Goal: Check status

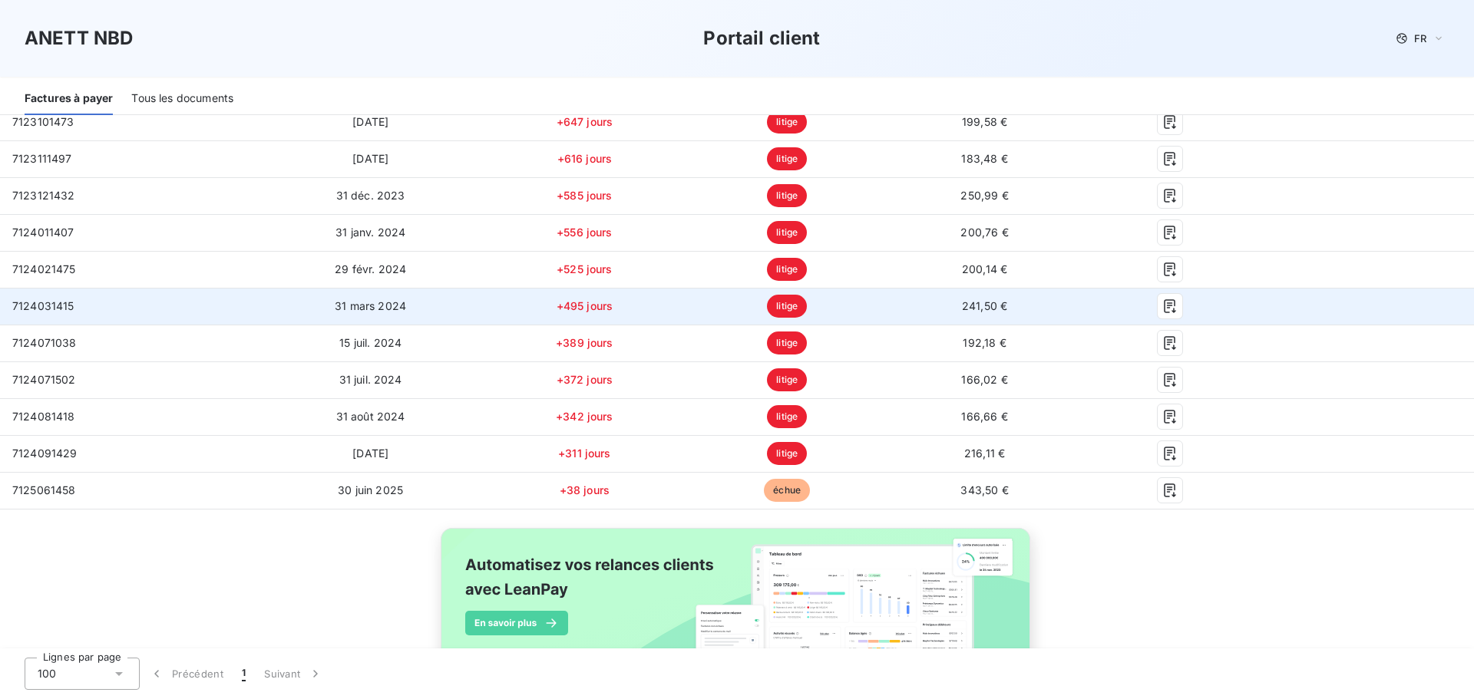
scroll to position [485, 0]
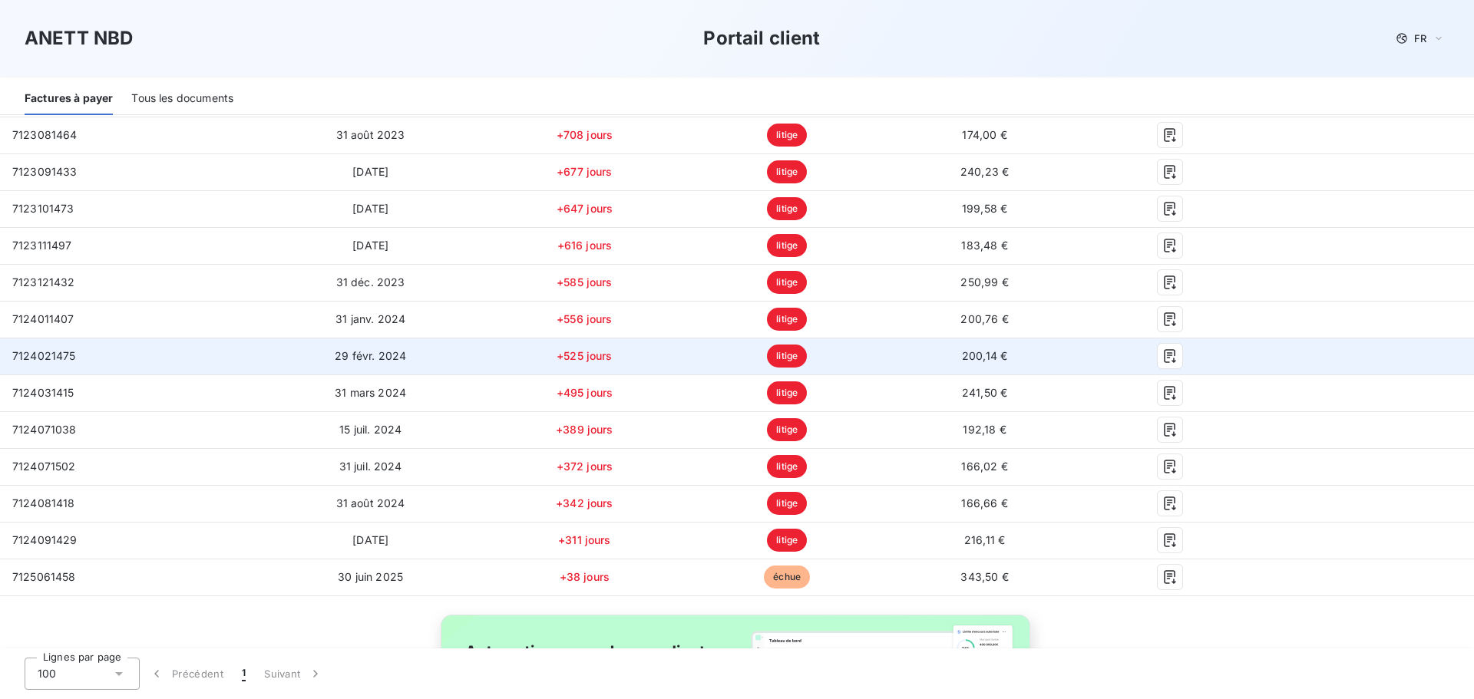
click at [269, 353] on td "29 févr. 2024" at bounding box center [370, 356] width 223 height 37
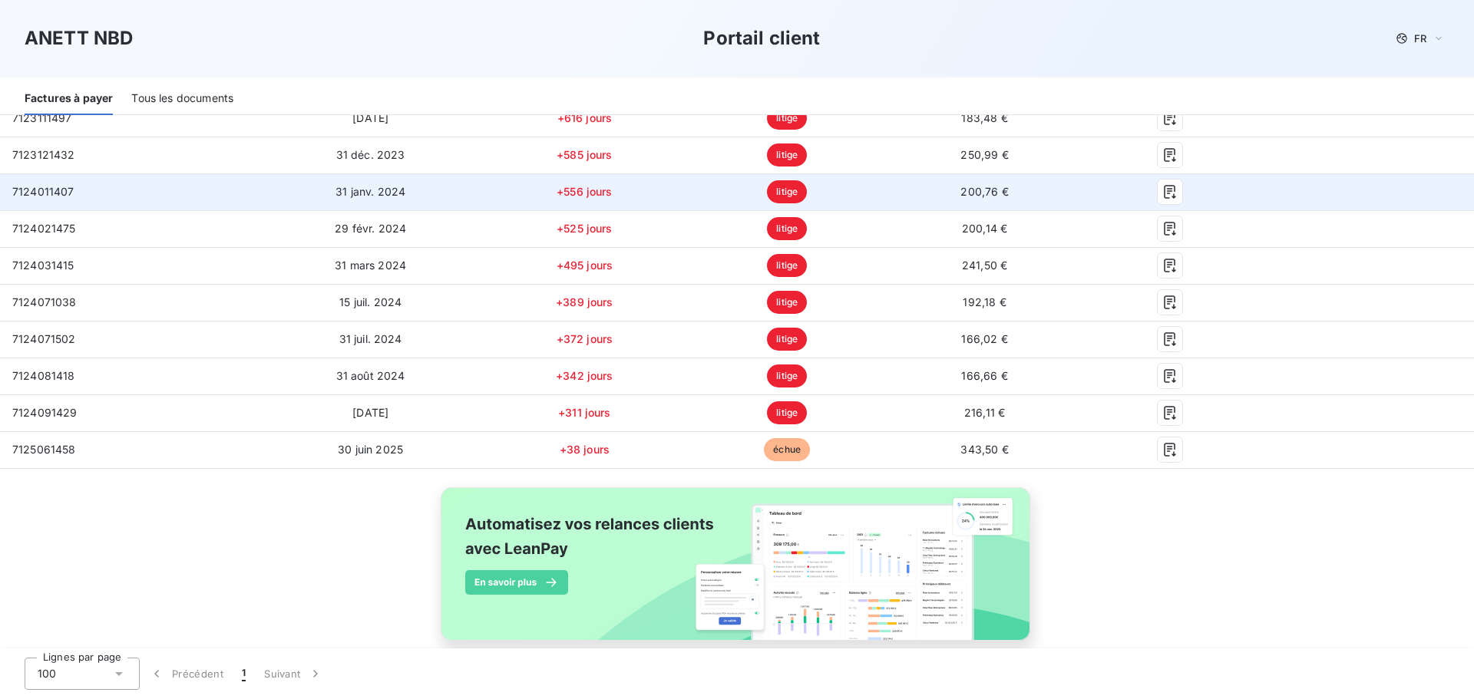
scroll to position [614, 0]
